Goal: Task Accomplishment & Management: Manage account settings

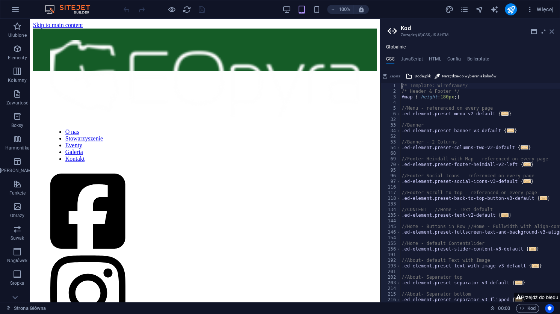
click at [553, 29] on icon at bounding box center [551, 32] width 5 height 6
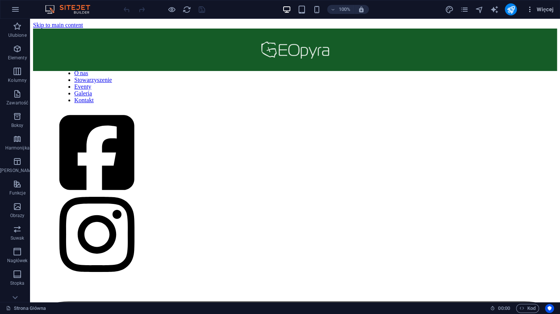
click at [535, 9] on span "Więcej" at bounding box center [539, 10] width 28 height 8
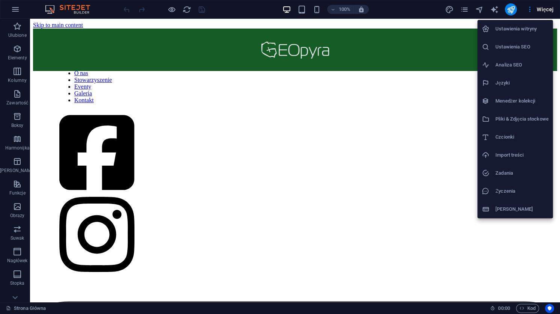
click at [524, 21] on li "Ustawienia witryny" at bounding box center [514, 29] width 75 height 18
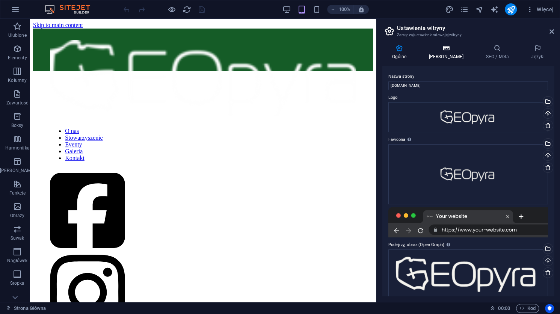
click at [436, 57] on h4 "[PERSON_NAME]" at bounding box center [447, 52] width 57 height 16
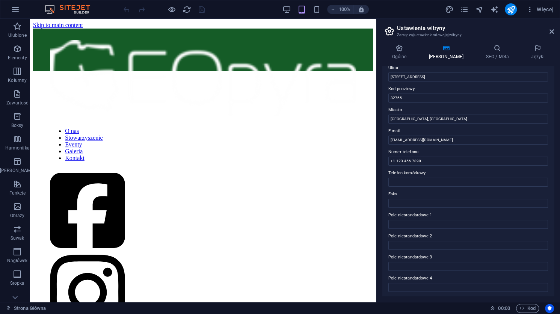
scroll to position [131, 0]
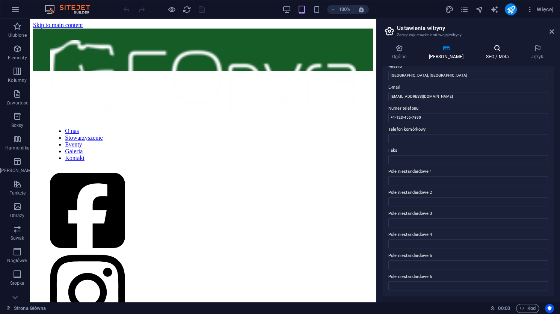
click at [484, 57] on h4 "SEO / Meta" at bounding box center [498, 52] width 45 height 16
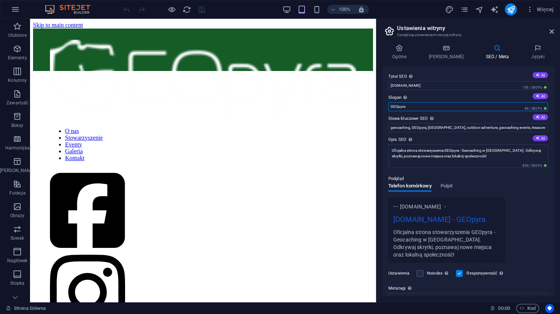
drag, startPoint x: 419, startPoint y: 109, endPoint x: 378, endPoint y: 108, distance: 40.5
click at [388, 108] on input "GEOpyra" at bounding box center [467, 106] width 159 height 9
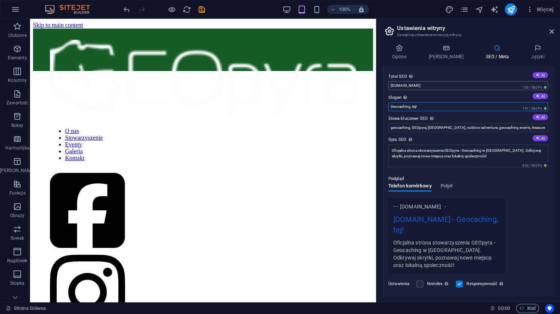
type input "Geocaching, tej!"
click at [422, 82] on input "GEOpyra.pl" at bounding box center [467, 85] width 159 height 9
drag, startPoint x: 426, startPoint y: 85, endPoint x: 373, endPoint y: 82, distance: 53.4
click at [388, 82] on input "GEOpyra.pl" at bounding box center [467, 85] width 159 height 9
click at [387, 83] on div "Tytuł SEO Tytuł Twojej witryny - spraw, aby wyróżniała się w wynikach wyszukiwa…" at bounding box center [468, 181] width 172 height 230
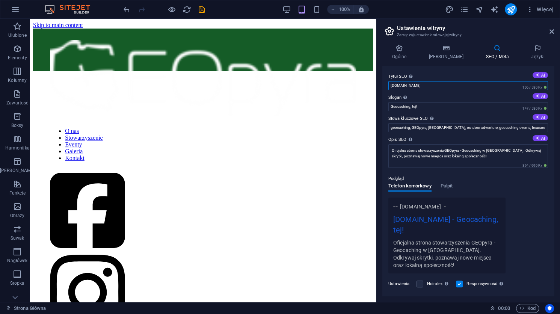
drag, startPoint x: 433, startPoint y: 87, endPoint x: 367, endPoint y: 87, distance: 66.1
click at [388, 87] on input "GEOpyra.pl" at bounding box center [467, 85] width 159 height 9
type input "Stowarzyszenie GEOpyra"
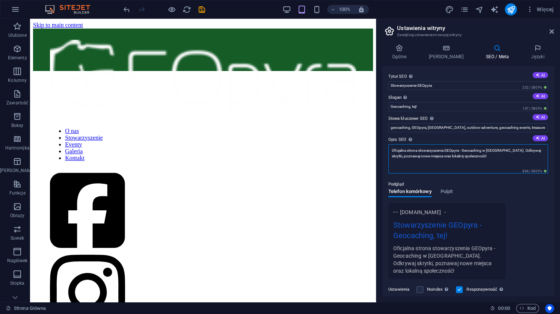
click at [494, 156] on textarea "Oficjalna strona stowarzyszenia GEOpyra - Geocaching w [GEOGRAPHIC_DATA]. Odkry…" at bounding box center [467, 158] width 159 height 29
click at [201, 12] on icon "save" at bounding box center [201, 9] width 9 height 9
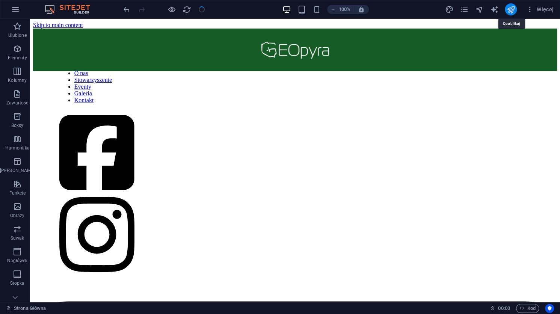
click at [510, 11] on icon "publish" at bounding box center [510, 9] width 9 height 9
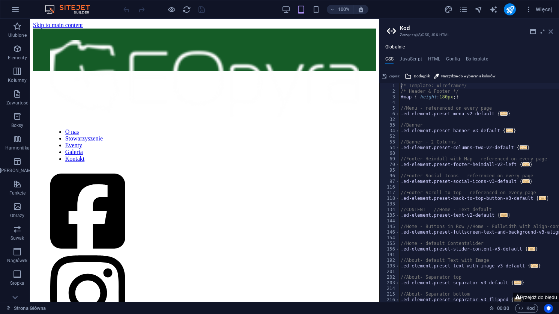
click at [551, 31] on icon at bounding box center [551, 32] width 5 height 6
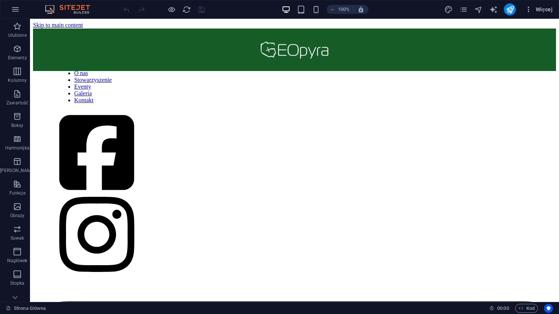
click at [528, 12] on icon "button" at bounding box center [529, 10] width 8 height 8
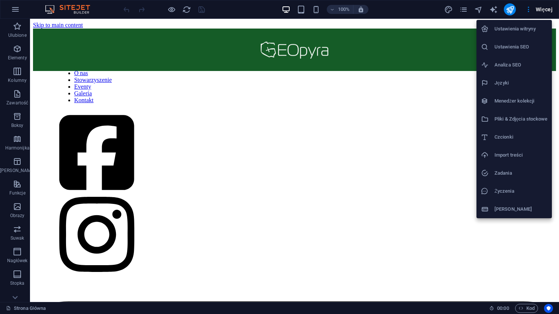
click at [512, 33] on h6 "Ustawienia witryny" at bounding box center [521, 28] width 53 height 9
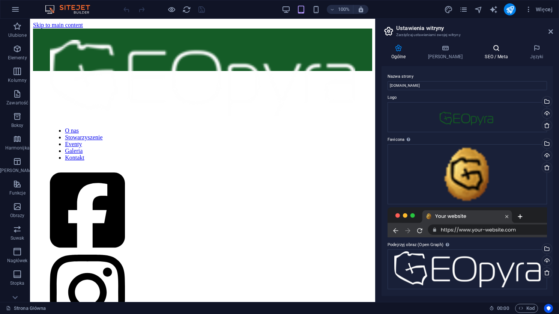
click at [490, 50] on icon at bounding box center [496, 48] width 42 height 8
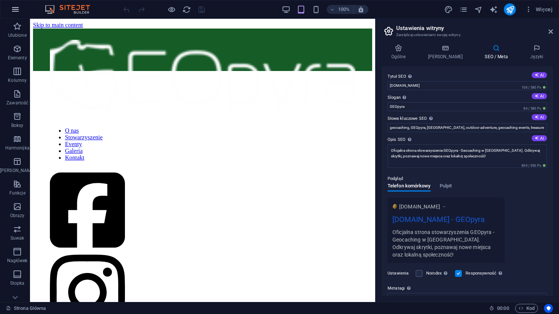
click at [12, 9] on icon "button" at bounding box center [15, 9] width 9 height 9
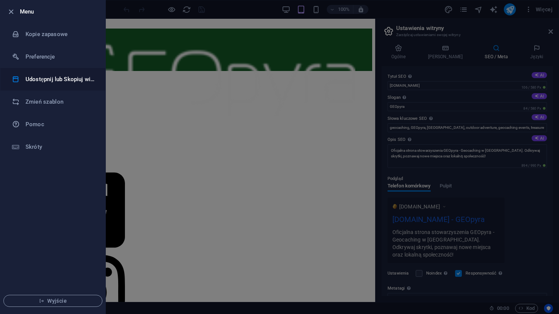
click at [65, 81] on h6 "Udostępnij lub Skopiuj witrynę" at bounding box center [60, 79] width 69 height 9
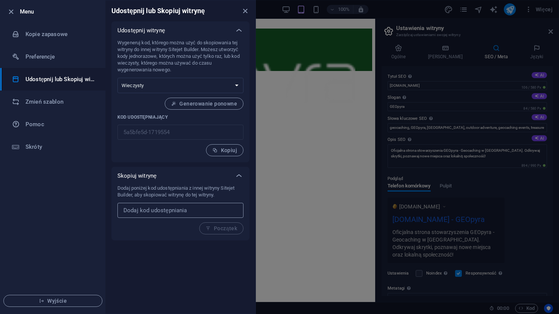
click at [220, 213] on input "text" at bounding box center [180, 210] width 126 height 15
click at [178, 212] on input "text" at bounding box center [180, 210] width 126 height 15
paste input "79c89b3a-1720154"
type input "79c89b3a-1720154"
click at [220, 225] on span "Początek" at bounding box center [222, 228] width 32 height 6
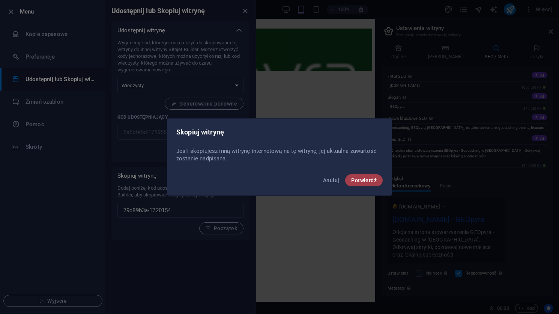
click at [351, 178] on button "Potwierdź" at bounding box center [364, 180] width 38 height 12
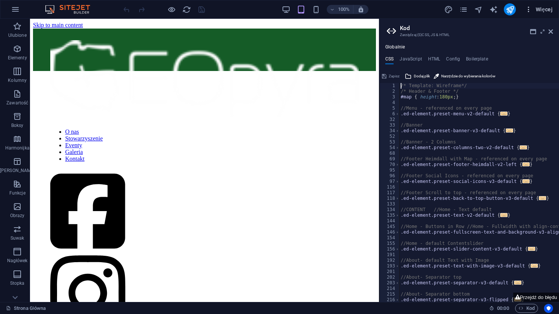
click at [540, 7] on span "Więcej" at bounding box center [539, 10] width 28 height 8
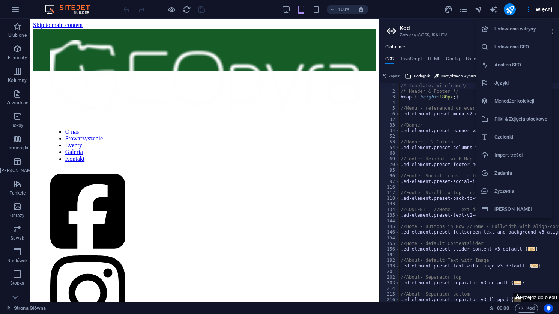
click at [521, 28] on h6 "Ustawienia witryny" at bounding box center [521, 28] width 53 height 9
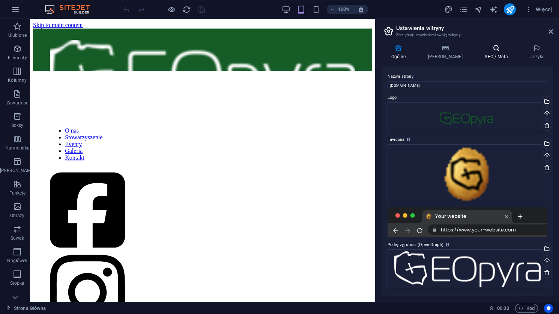
click at [484, 60] on h4 "SEO / Meta" at bounding box center [497, 52] width 45 height 16
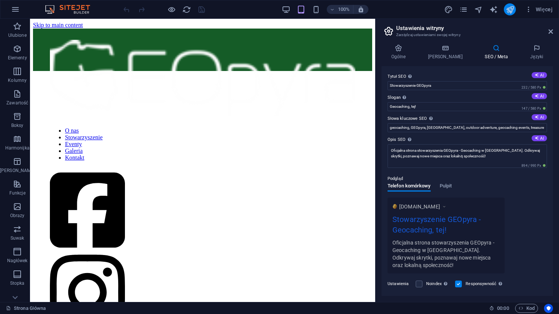
click at [509, 9] on icon "publish" at bounding box center [510, 9] width 9 height 9
